Goal: Information Seeking & Learning: Find specific fact

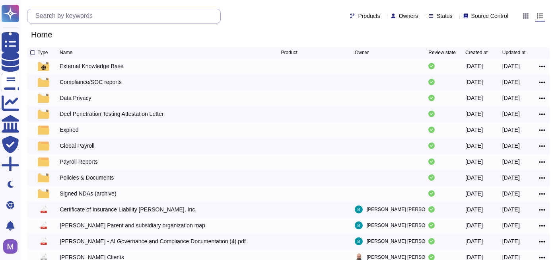
click at [92, 14] on input "text" at bounding box center [125, 16] width 189 height 14
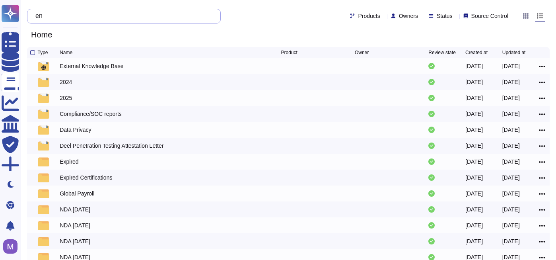
type input "e"
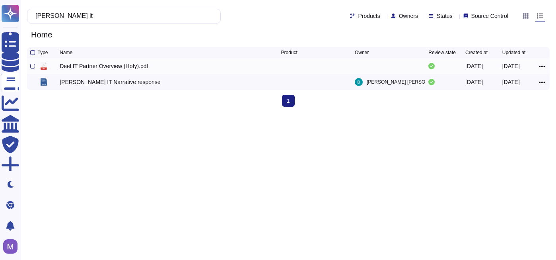
type input "[PERSON_NAME] it"
click at [135, 63] on div "Deel IT Partner Overview (Hofy).pdf" at bounding box center [104, 66] width 88 height 8
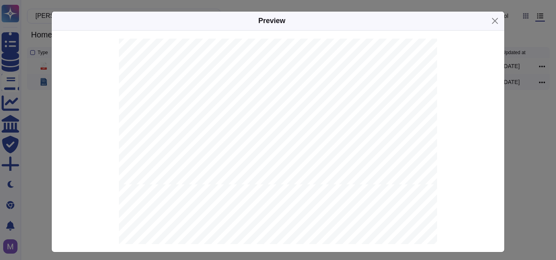
scroll to position [343, 0]
click at [49, 162] on div "Preview This guide is designed to help [PERSON_NAME] Partner Managers enable pa…" at bounding box center [278, 130] width 556 height 260
